Goal: Task Accomplishment & Management: Use online tool/utility

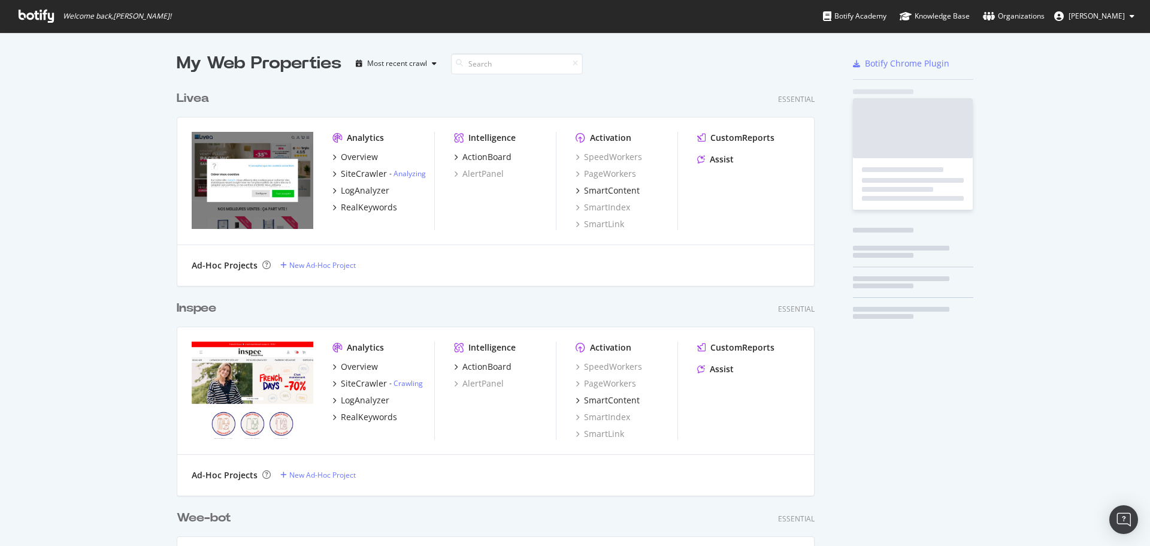
scroll to position [4315, 638]
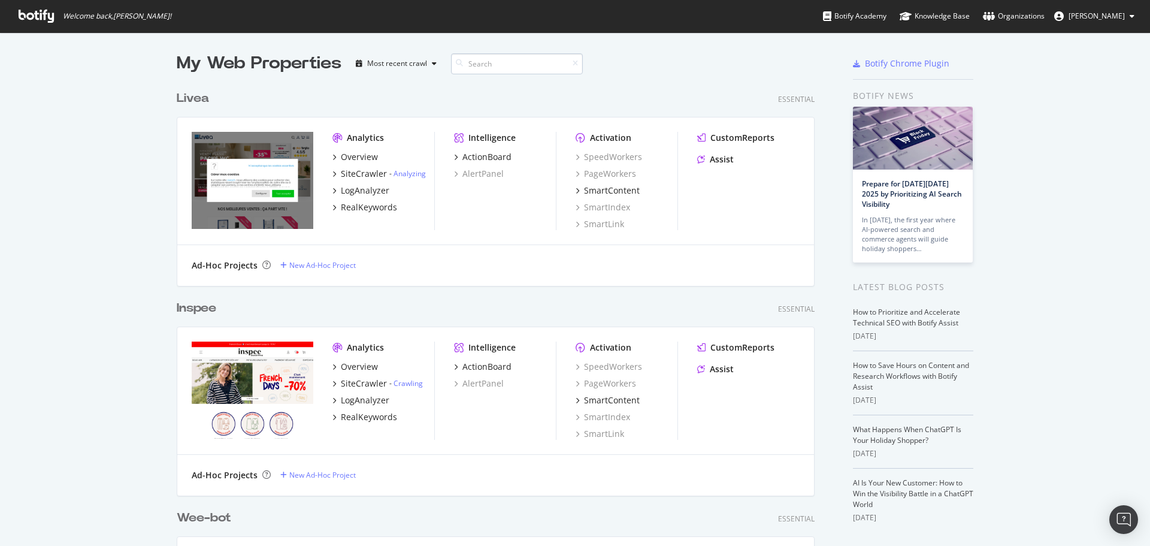
click at [465, 56] on input at bounding box center [517, 63] width 132 height 21
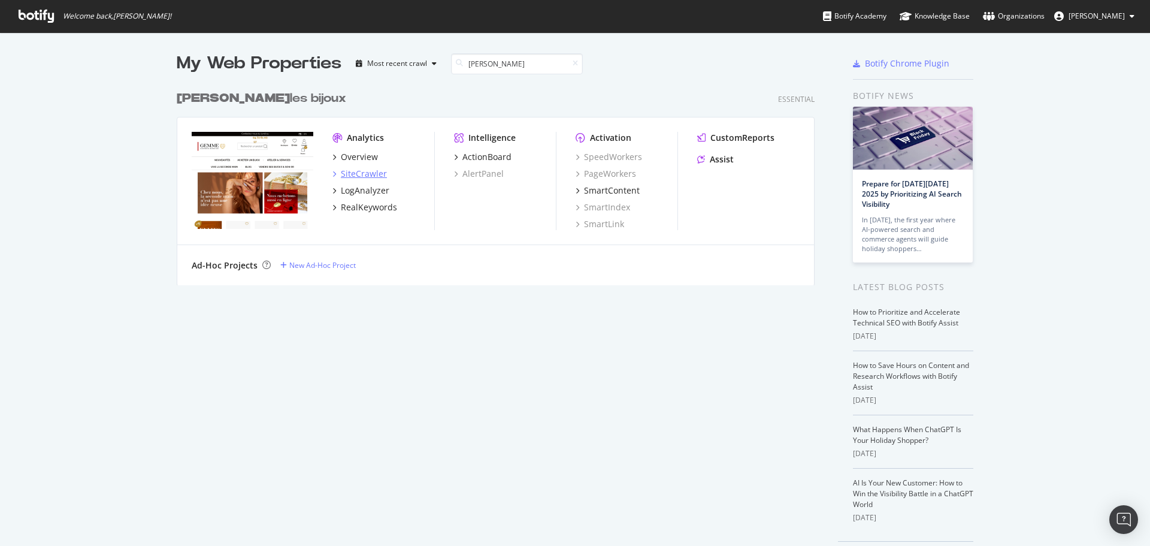
type input "[PERSON_NAME]"
click at [362, 171] on div "SiteCrawler" at bounding box center [364, 174] width 46 height 12
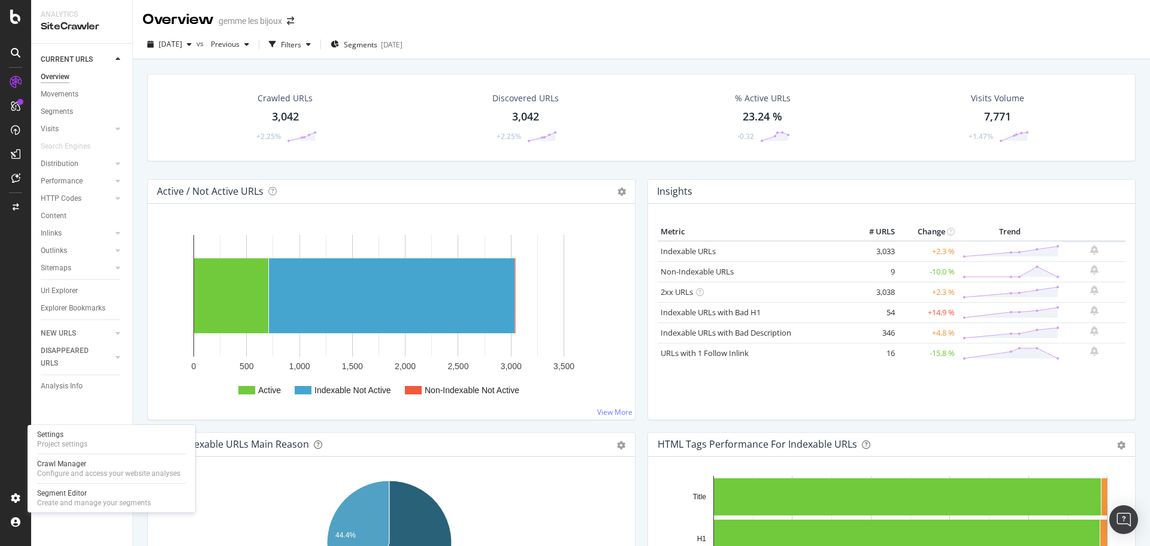
drag, startPoint x: 84, startPoint y: 490, endPoint x: 99, endPoint y: 481, distance: 16.6
click at [84, 490] on div "Segment Editor" at bounding box center [94, 493] width 114 height 10
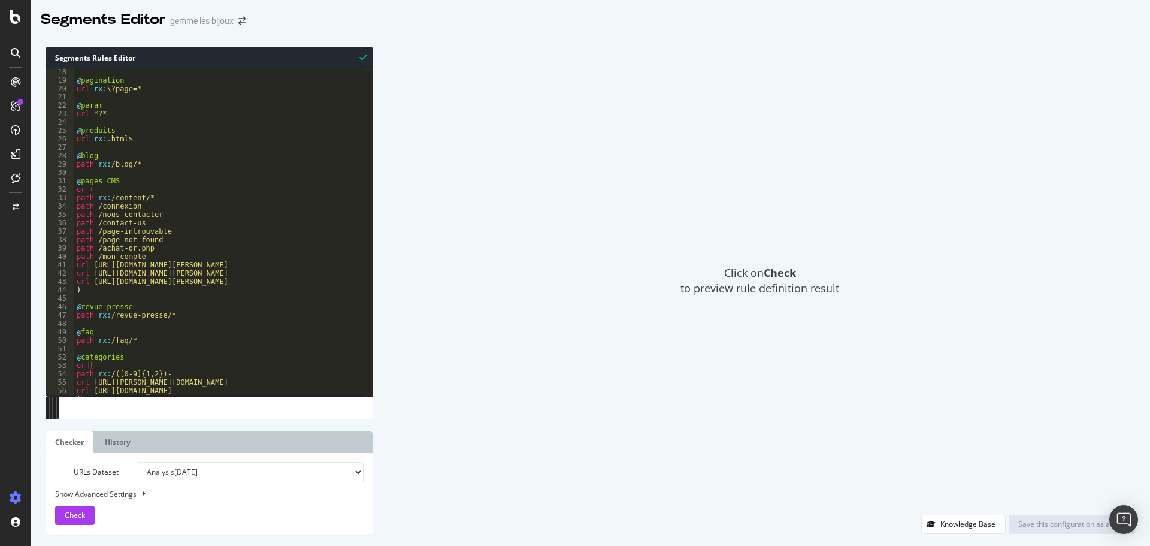
scroll to position [151, 0]
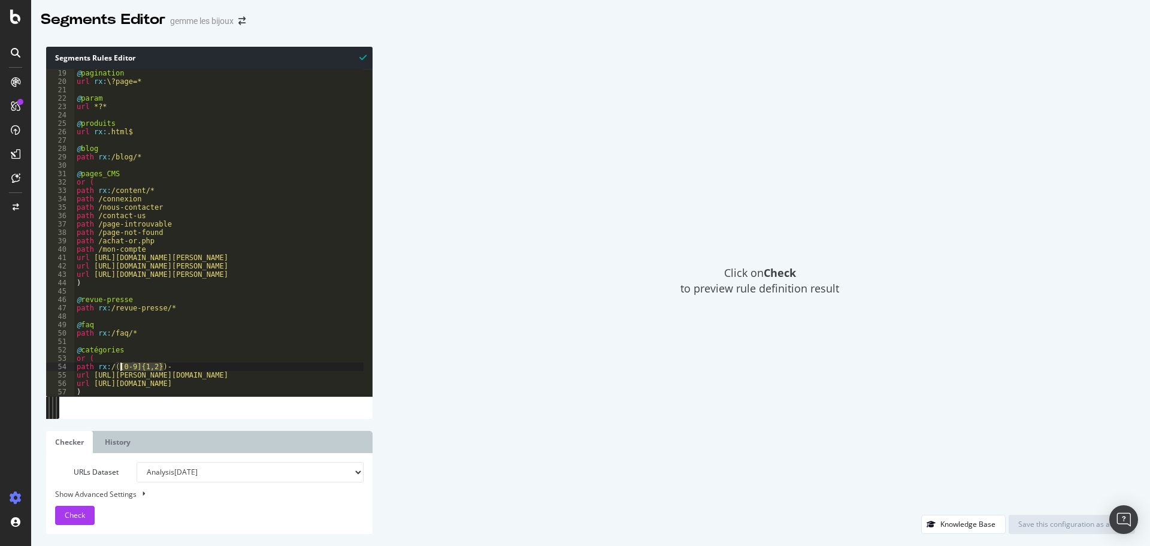
drag, startPoint x: 166, startPoint y: 366, endPoint x: 120, endPoint y: 366, distance: 45.5
click at [120, 366] on div "@ pagination url rx : \?page=* @ param url *?* @ produits url rx : .html$ @ blo…" at bounding box center [218, 241] width 289 height 344
click at [120, 366] on div "@ pagination url rx : \?page=* @ param url *?* @ produits url rx : .html$ @ blo…" at bounding box center [218, 232] width 289 height 327
drag, startPoint x: 120, startPoint y: 135, endPoint x: 105, endPoint y: 134, distance: 15.0
click at [105, 134] on div "@ pagination url rx : \?page=* @ param url *?* @ produits url rx : .html$ @ blo…" at bounding box center [218, 241] width 289 height 344
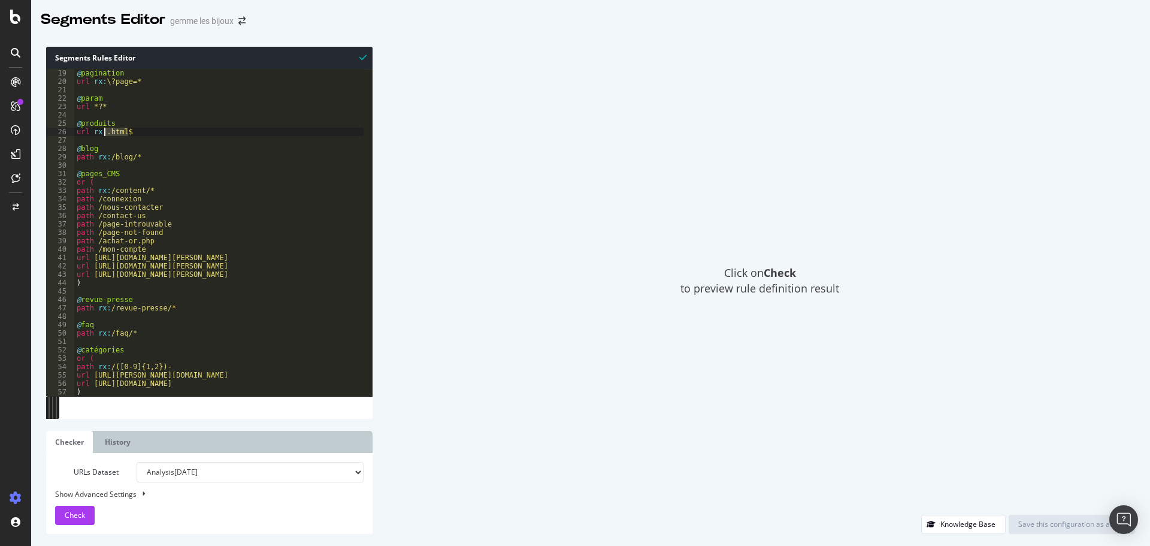
type textarea "url rx:.html$"
